Goal: Browse casually

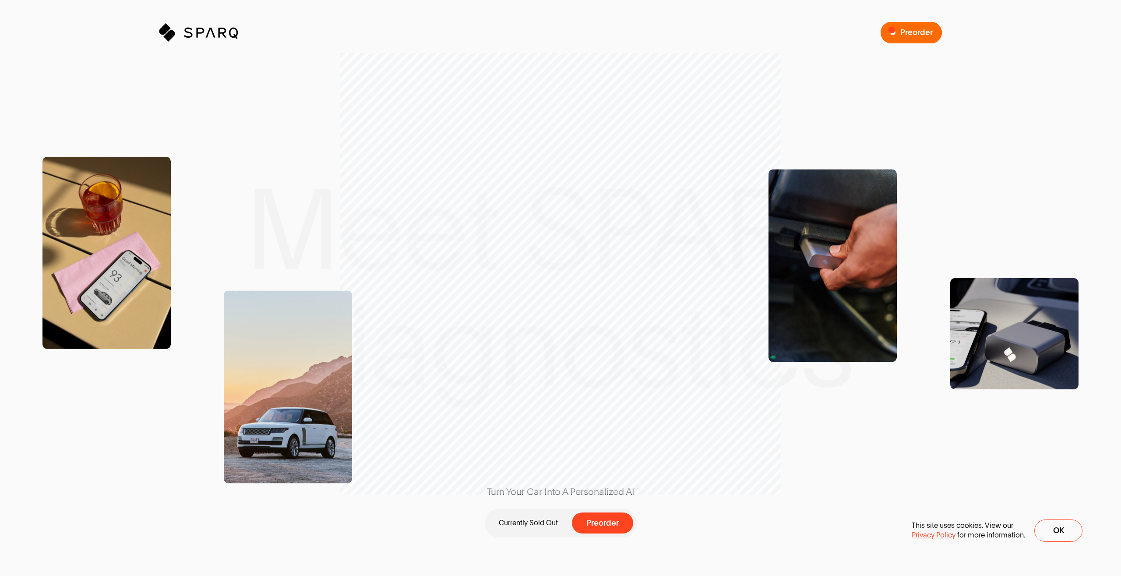
click at [896, 31] on span "Preorder a SPARQ Diagnostics Device" at bounding box center [911, 32] width 61 height 21
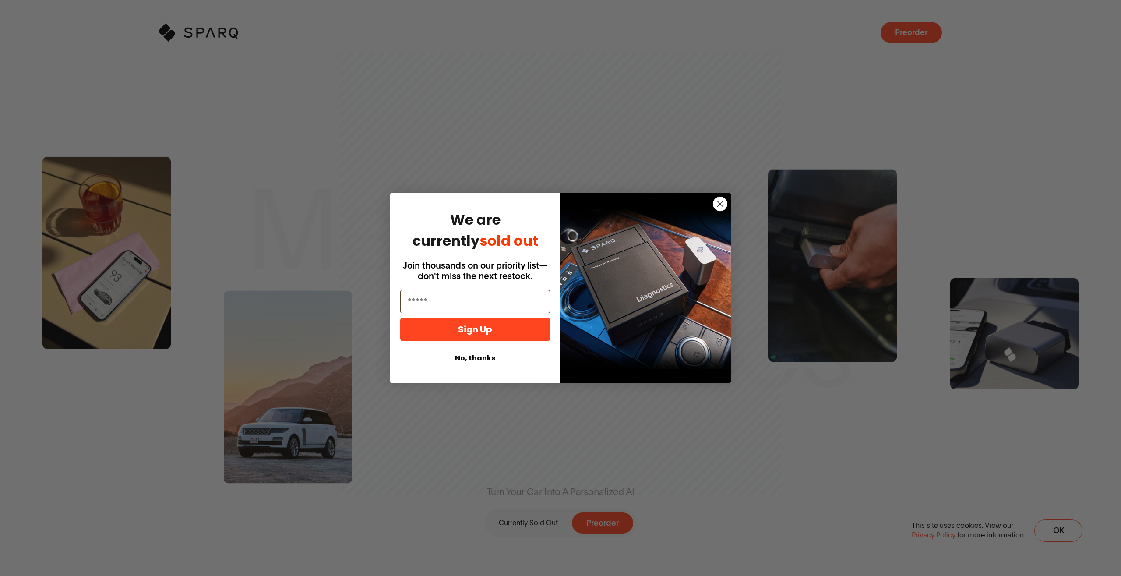
click at [715, 209] on circle "Close dialog" at bounding box center [720, 204] width 14 height 14
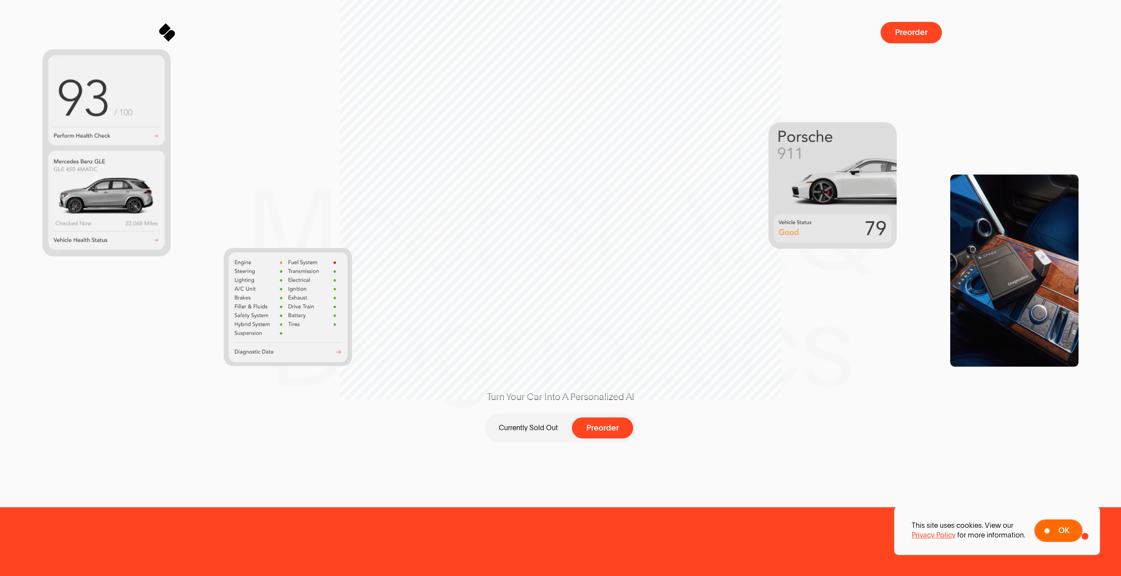
click at [1058, 536] on button "Ok" at bounding box center [1058, 530] width 48 height 22
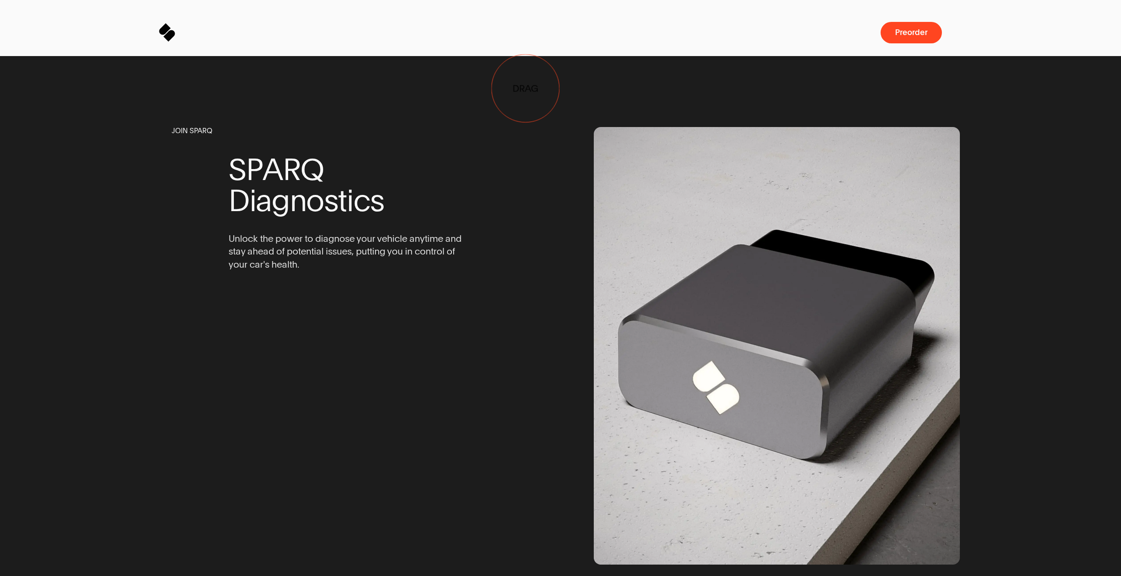
drag, startPoint x: 669, startPoint y: 103, endPoint x: 523, endPoint y: 88, distance: 146.1
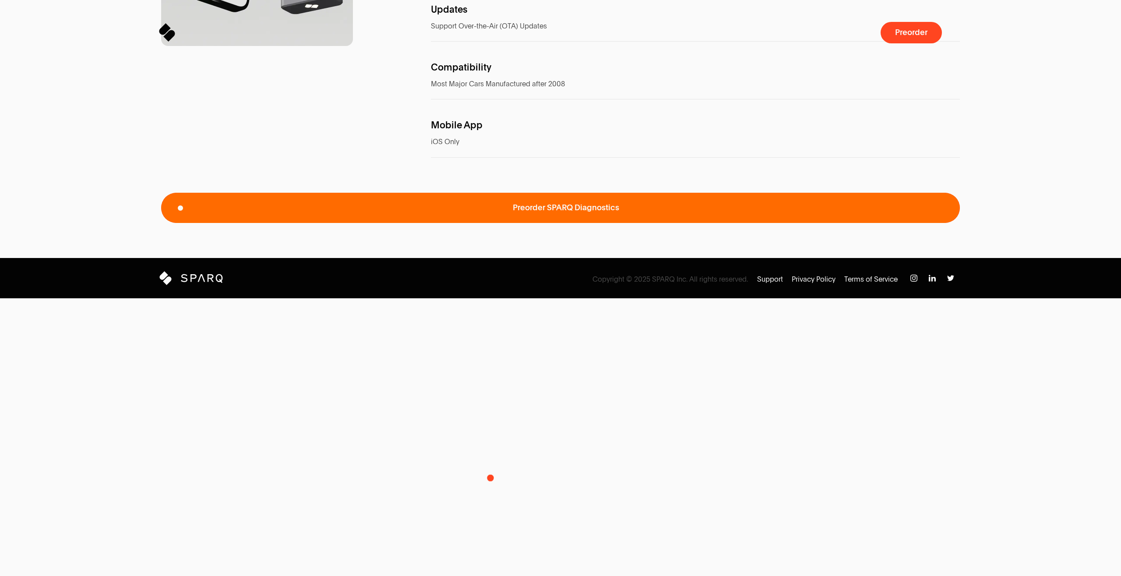
click at [490, 223] on span "Preorder SPARQ Diagnostics" at bounding box center [560, 208] width 799 height 30
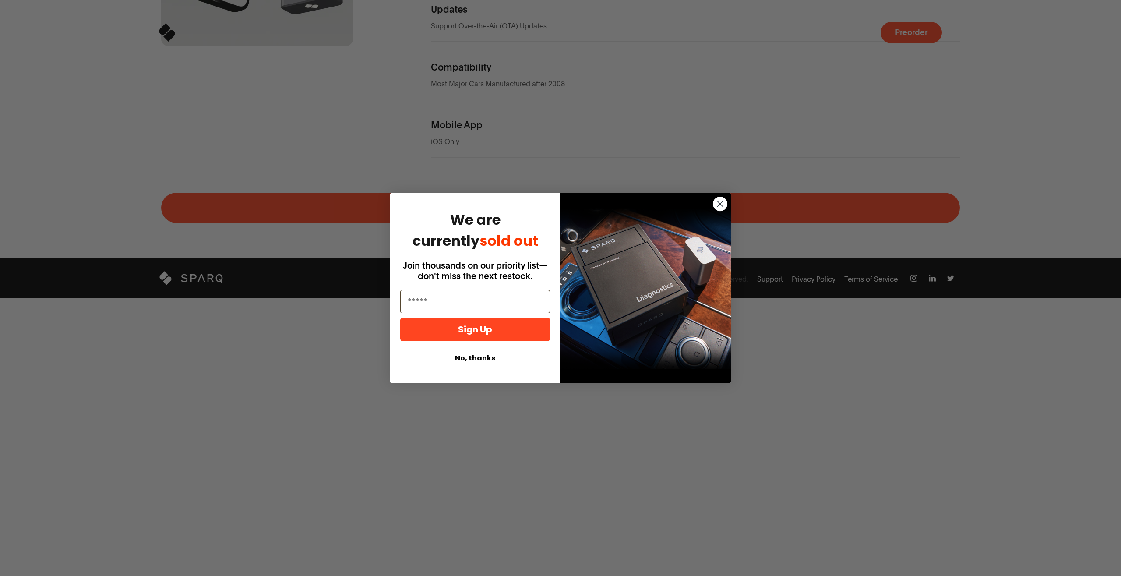
click at [724, 201] on circle "Close dialog" at bounding box center [720, 204] width 14 height 14
